Goal: Information Seeking & Learning: Learn about a topic

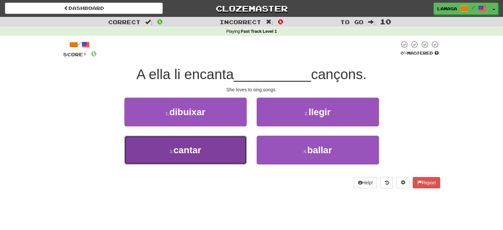
click at [225, 143] on button "3 . cantar" at bounding box center [185, 150] width 122 height 29
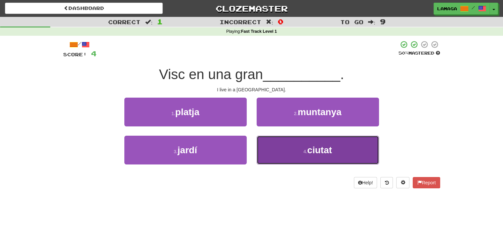
click at [296, 139] on button "4 . ciutat" at bounding box center [318, 150] width 122 height 29
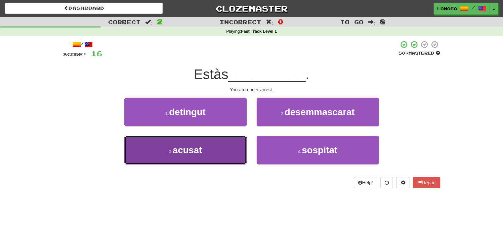
click at [229, 148] on button "3 . acusat" at bounding box center [185, 150] width 122 height 29
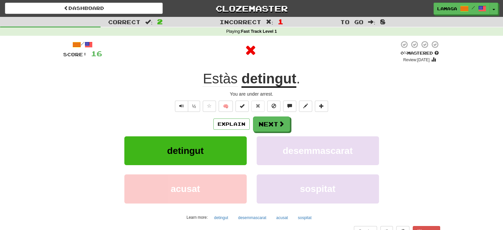
click at [79, 46] on div "/" at bounding box center [82, 44] width 39 height 8
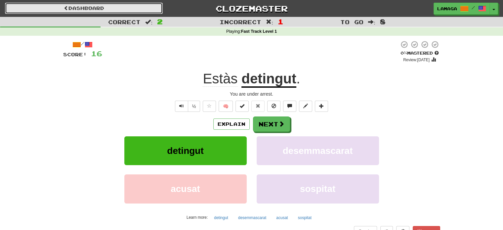
click at [115, 10] on link "Dashboard" at bounding box center [84, 8] width 158 height 11
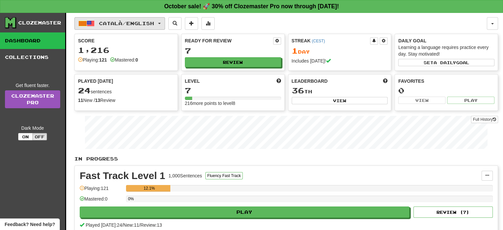
click at [118, 24] on span "Català / English" at bounding box center [126, 23] width 55 height 6
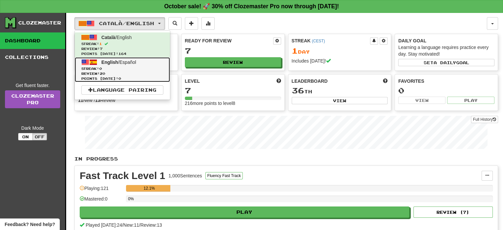
click at [124, 69] on span "Streak: 0" at bounding box center [122, 68] width 82 height 5
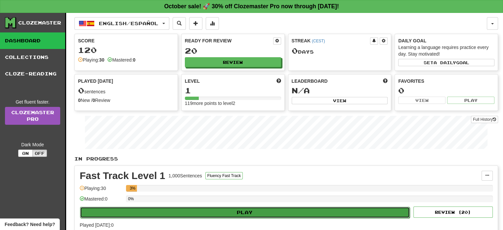
click at [165, 210] on button "Play" at bounding box center [245, 212] width 330 height 11
select select "**"
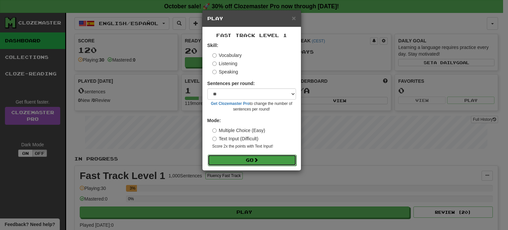
click at [249, 160] on button "Go" at bounding box center [252, 159] width 89 height 11
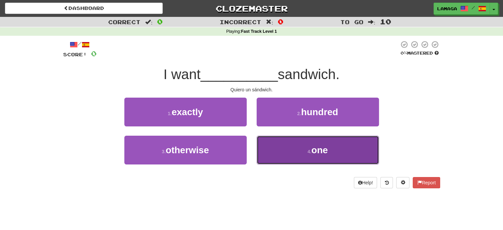
click at [321, 154] on span "one" at bounding box center [319, 150] width 17 height 10
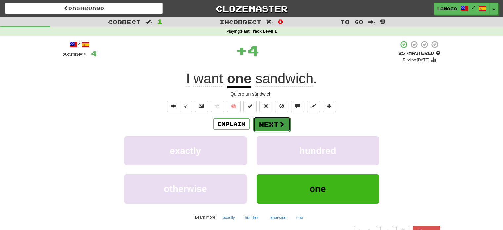
click at [275, 121] on button "Next" at bounding box center [271, 124] width 37 height 15
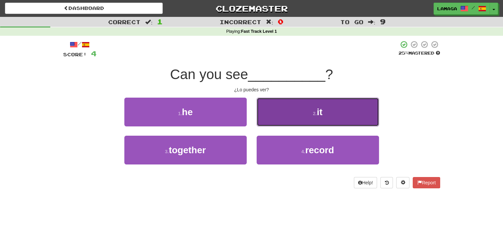
click at [303, 124] on button "2 . it" at bounding box center [318, 112] width 122 height 29
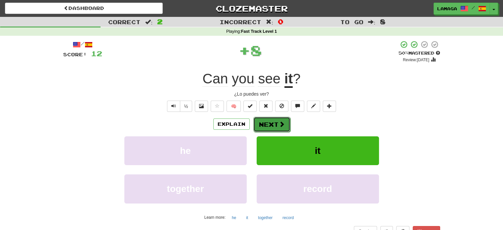
click at [269, 127] on button "Next" at bounding box center [271, 124] width 37 height 15
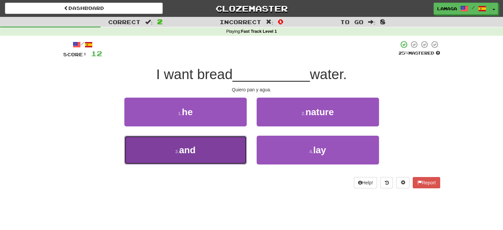
click at [193, 143] on button "3 . and" at bounding box center [185, 150] width 122 height 29
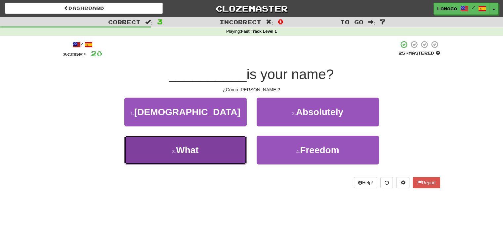
click at [226, 152] on button "3 . What" at bounding box center [185, 150] width 122 height 29
